Goal: Transaction & Acquisition: Purchase product/service

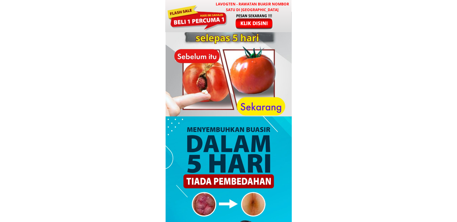
click at [243, 24] on div at bounding box center [255, 21] width 50 height 17
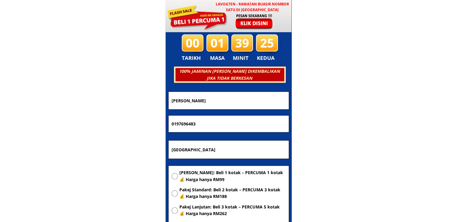
scroll to position [2898, 0]
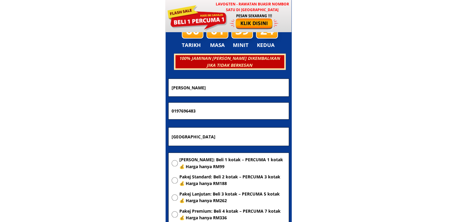
drag, startPoint x: 237, startPoint y: 86, endPoint x: 76, endPoint y: 86, distance: 161.1
click at [87, 86] on body "LAVOGTEN - Rawatan Buasir Nombor Satu di [GEOGRAPHIC_DATA] Dengarkan pengalaman…" at bounding box center [228, 172] width 457 height 6140
paste input "[PERSON_NAME]"
type input "[PERSON_NAME]"
drag, startPoint x: 219, startPoint y: 109, endPoint x: 63, endPoint y: 106, distance: 156.3
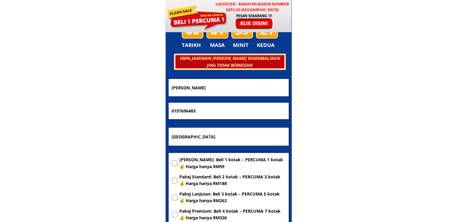
click at [67, 107] on body "LAVOGTEN - Rawatan Buasir Nombor Satu di [GEOGRAPHIC_DATA] Dengarkan pengalaman…" at bounding box center [228, 172] width 457 height 6140
paste input "114963177"
type input "01114963177"
drag, startPoint x: 215, startPoint y: 140, endPoint x: 113, endPoint y: 139, distance: 102.2
click at [127, 139] on body "LAVOGTEN - Rawatan Buasir Nombor Satu di [GEOGRAPHIC_DATA] Dengarkan pengalaman…" at bounding box center [228, 172] width 457 height 6140
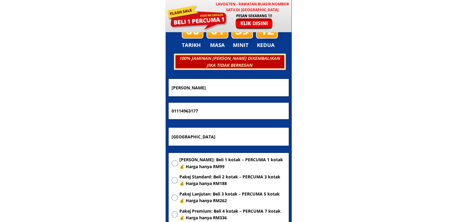
paste input "[GEOGRAPHIC_DATA] Kinabatangan [GEOGRAPHIC_DATA] Est Segar usaha bin"
type input "[GEOGRAPHIC_DATA] Kinabatangan [GEOGRAPHIC_DATA] Est Segar usaha bin"
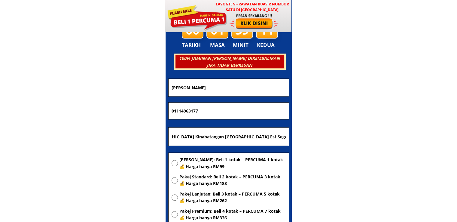
click at [207, 163] on span "[PERSON_NAME]: Beli 1 kotak – PERCUMA 1 kotak 💰 Harga hanya RM99" at bounding box center [232, 163] width 106 height 14
radio input "true"
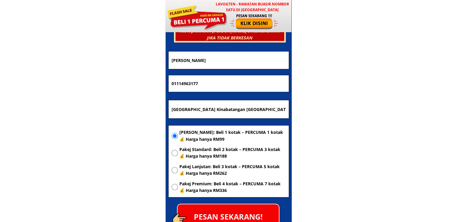
scroll to position [2958, 0]
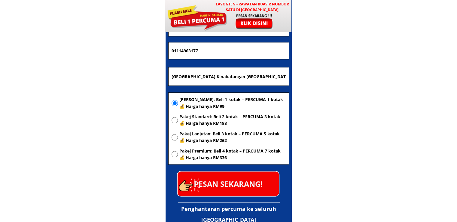
click at [226, 177] on p "PESAN SEKARANG!" at bounding box center [228, 183] width 101 height 24
